Goal: Find contact information: Find contact information

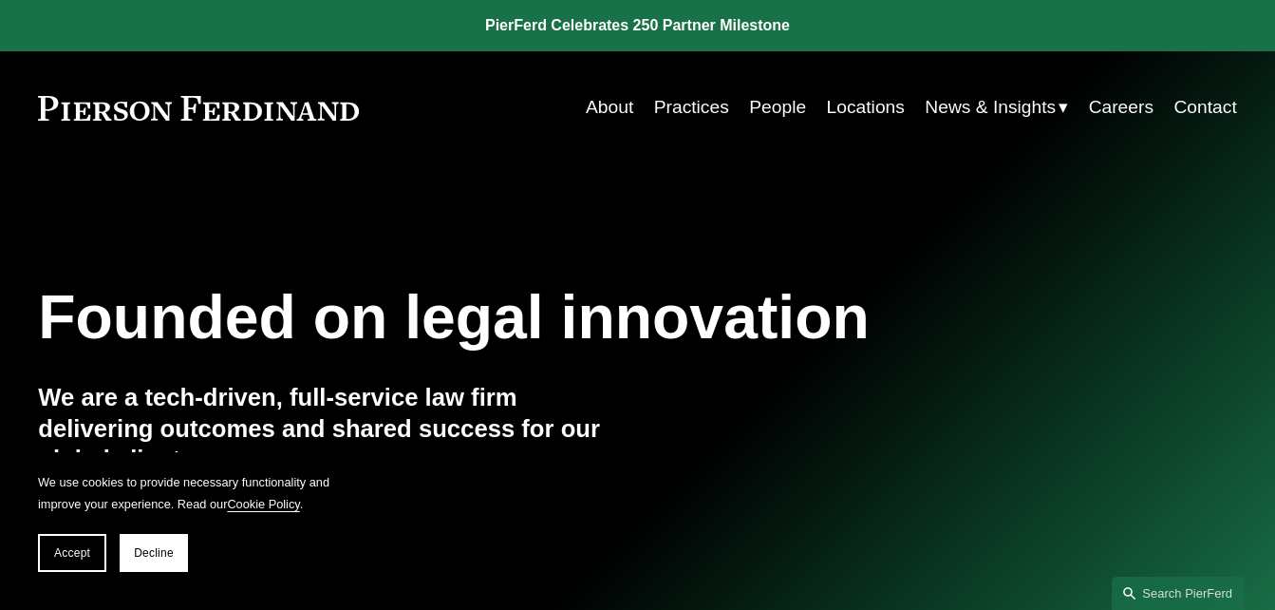
click at [771, 102] on link "People" at bounding box center [777, 107] width 57 height 36
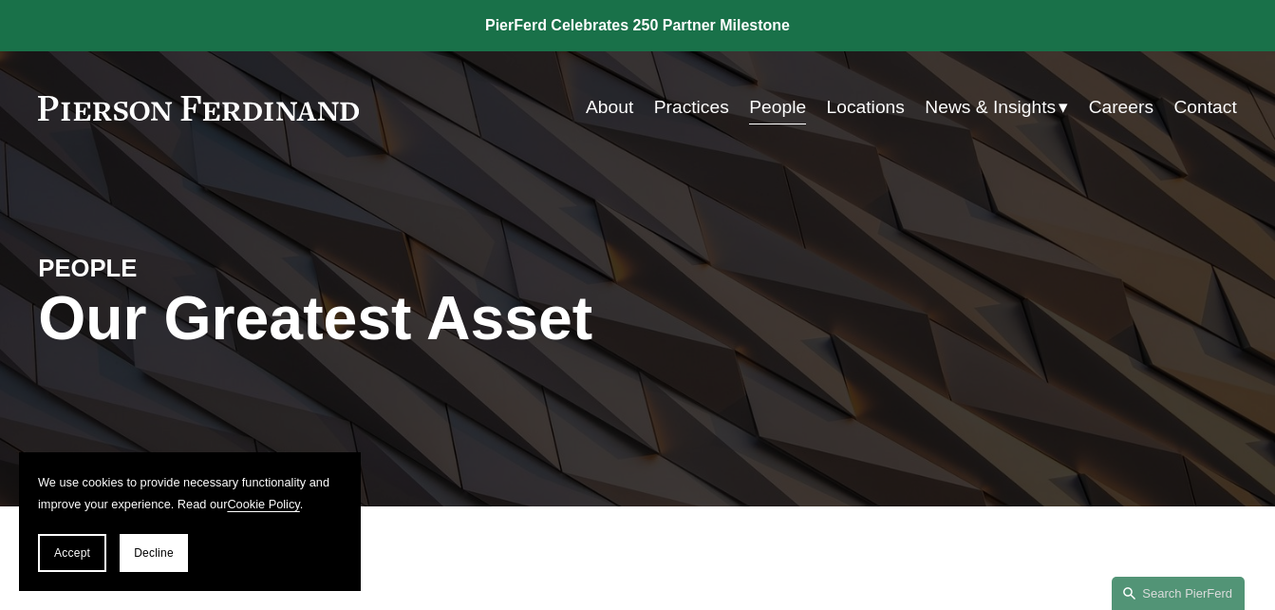
scroll to position [531, 0]
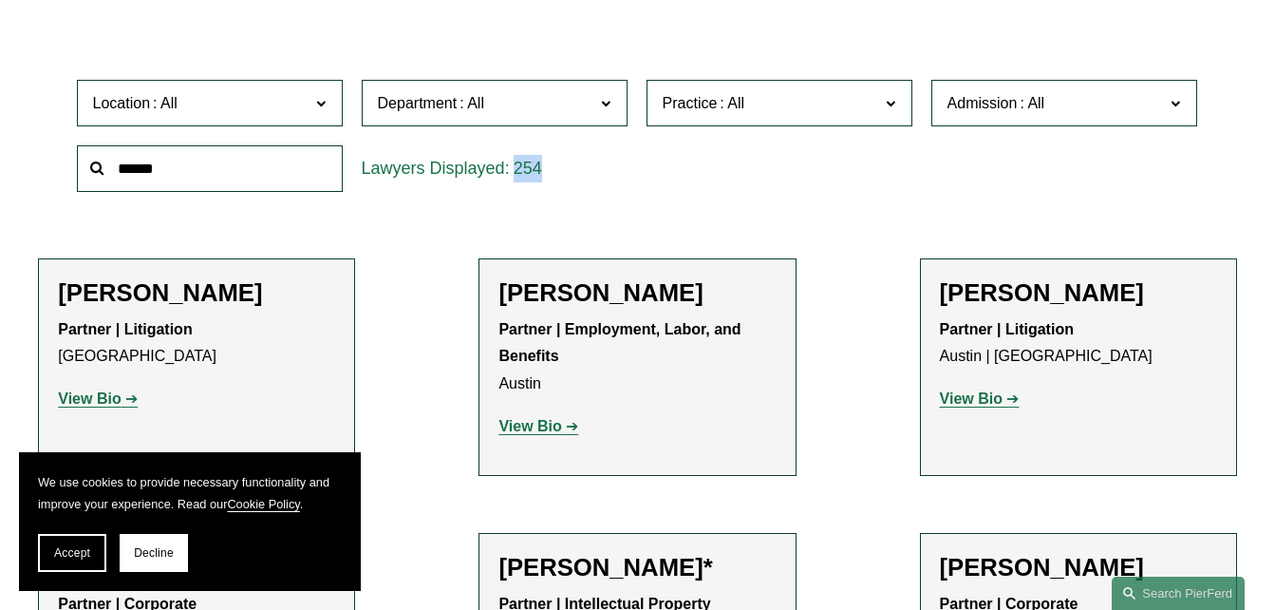
drag, startPoint x: 550, startPoint y: 169, endPoint x: 518, endPoint y: 172, distance: 31.5
click at [518, 172] on div "254" at bounding box center [495, 168] width 266 height 47
